Goal: Information Seeking & Learning: Learn about a topic

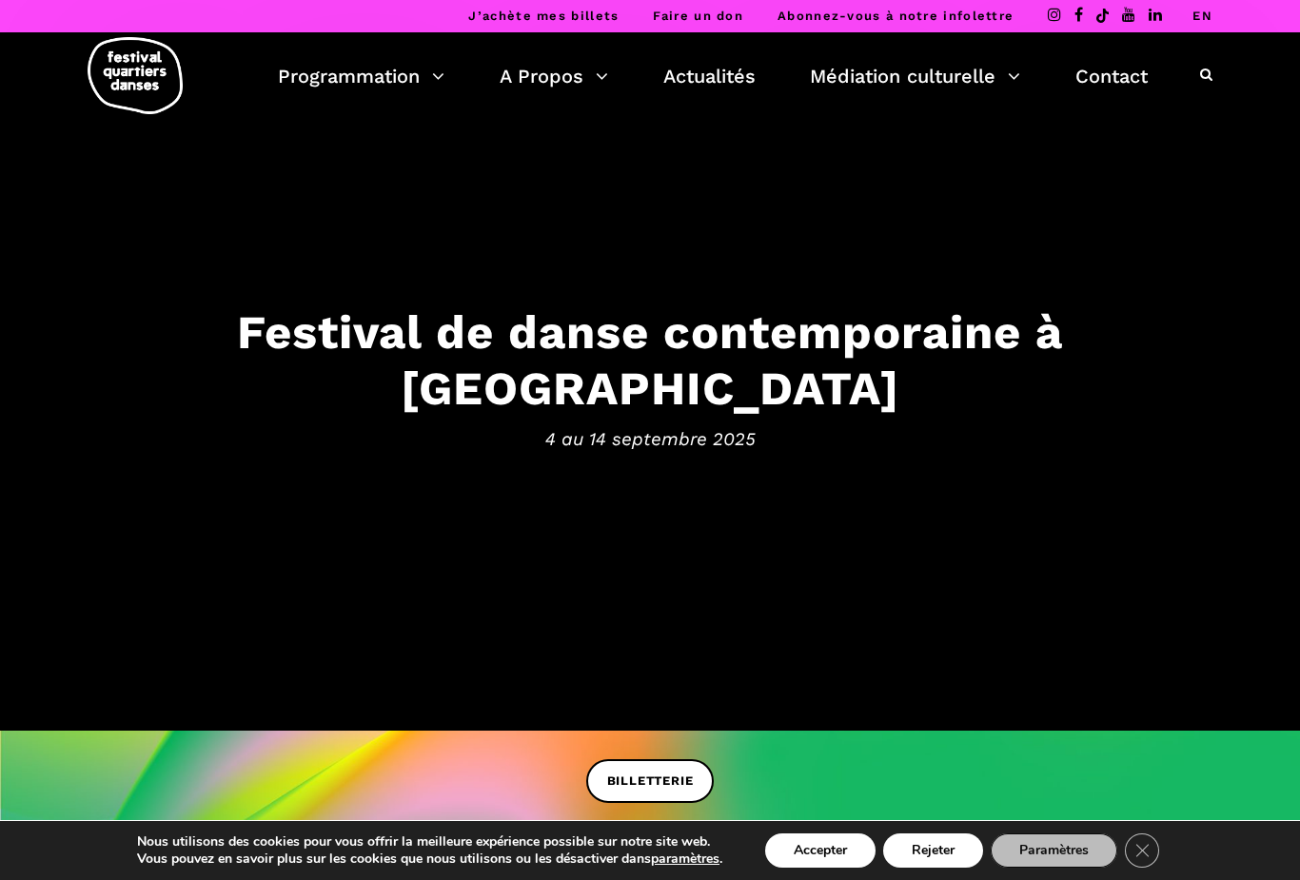
click at [1208, 15] on link "EN" at bounding box center [1202, 16] width 20 height 14
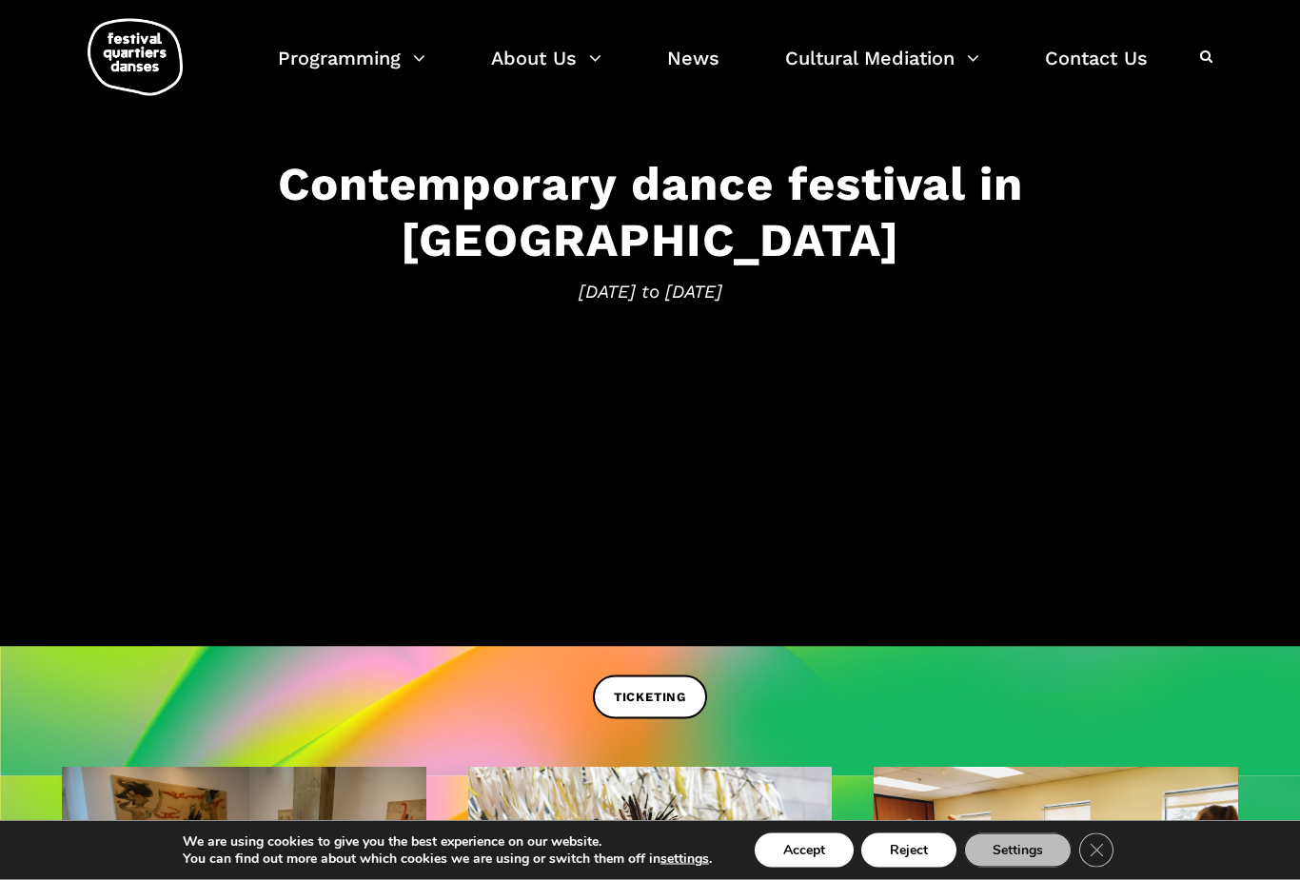
scroll to position [215, 0]
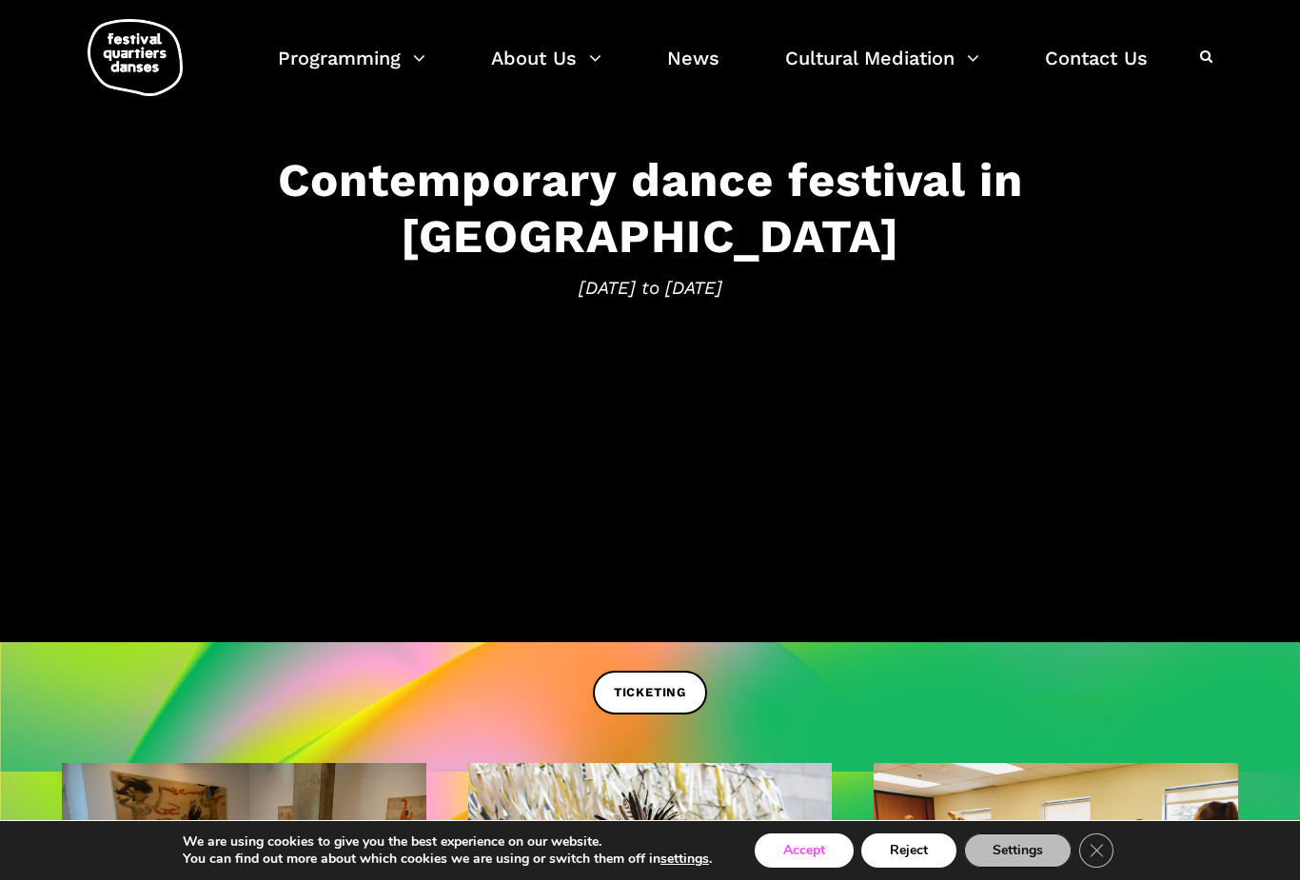
click at [802, 868] on button "Accept" at bounding box center [804, 851] width 99 height 34
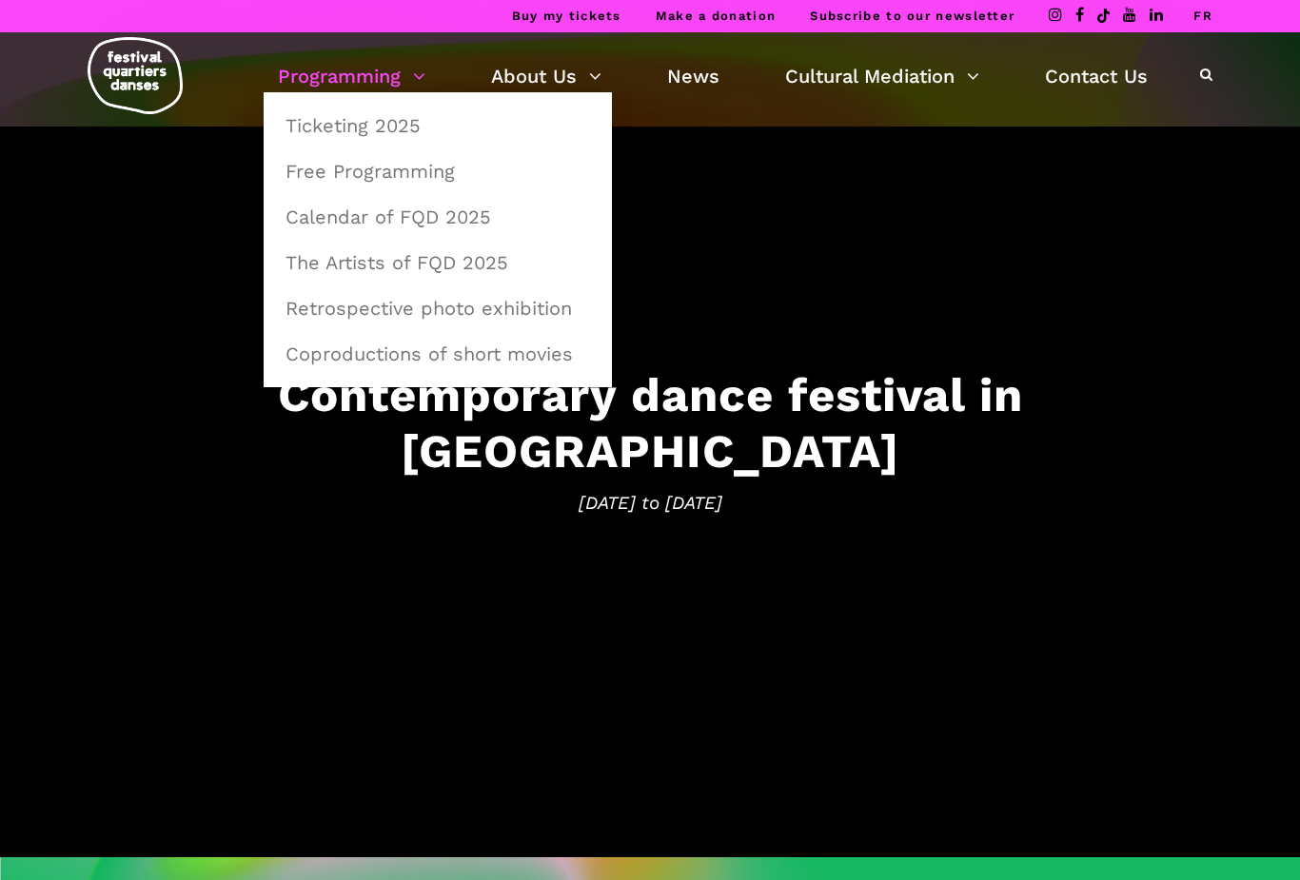
click at [402, 78] on link "Programming" at bounding box center [351, 76] width 147 height 32
click at [350, 167] on link "Free Programming" at bounding box center [437, 171] width 327 height 44
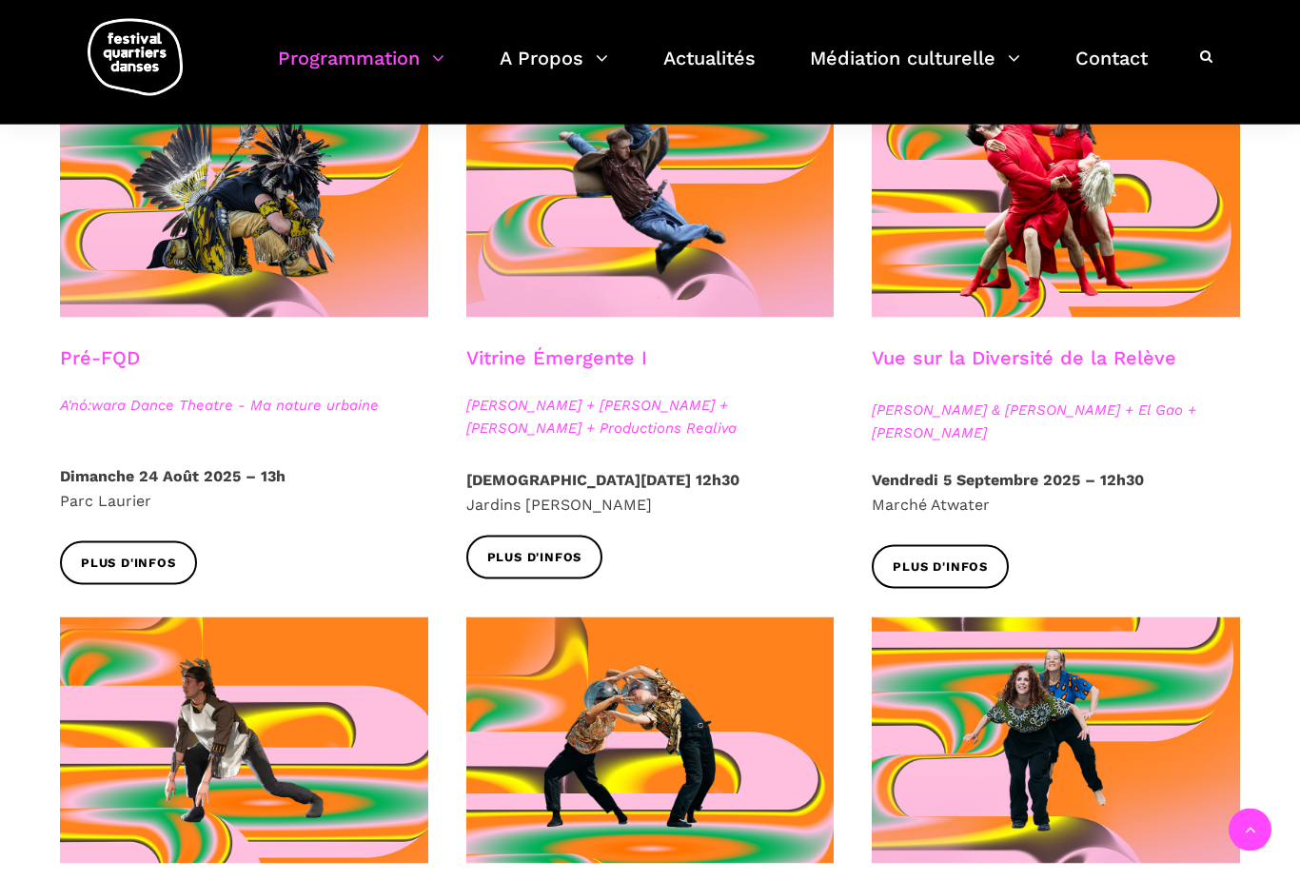
scroll to position [529, 0]
